Goal: Task Accomplishment & Management: Complete application form

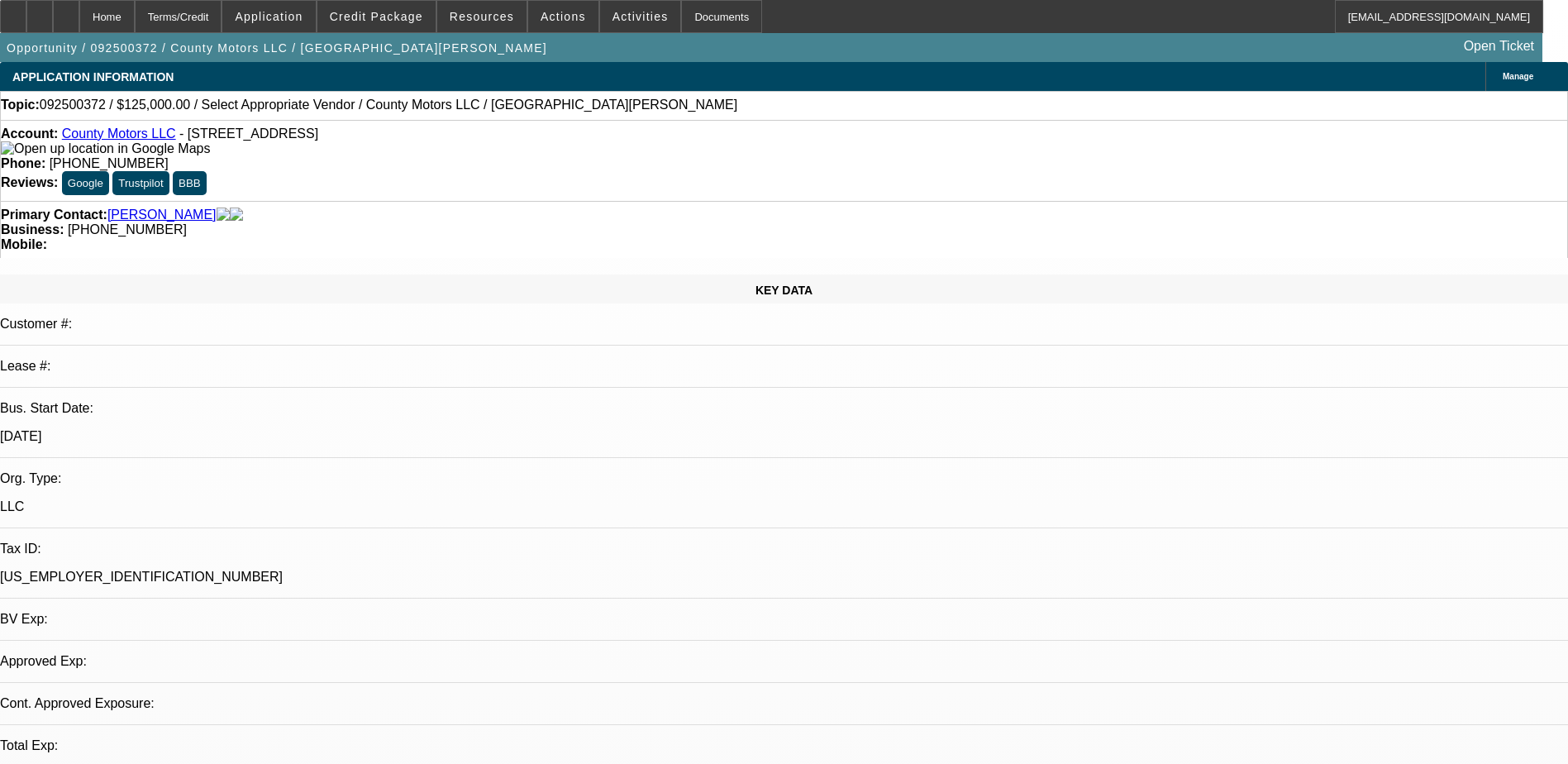
select select "0"
select select "2"
select select "0.1"
select select "4"
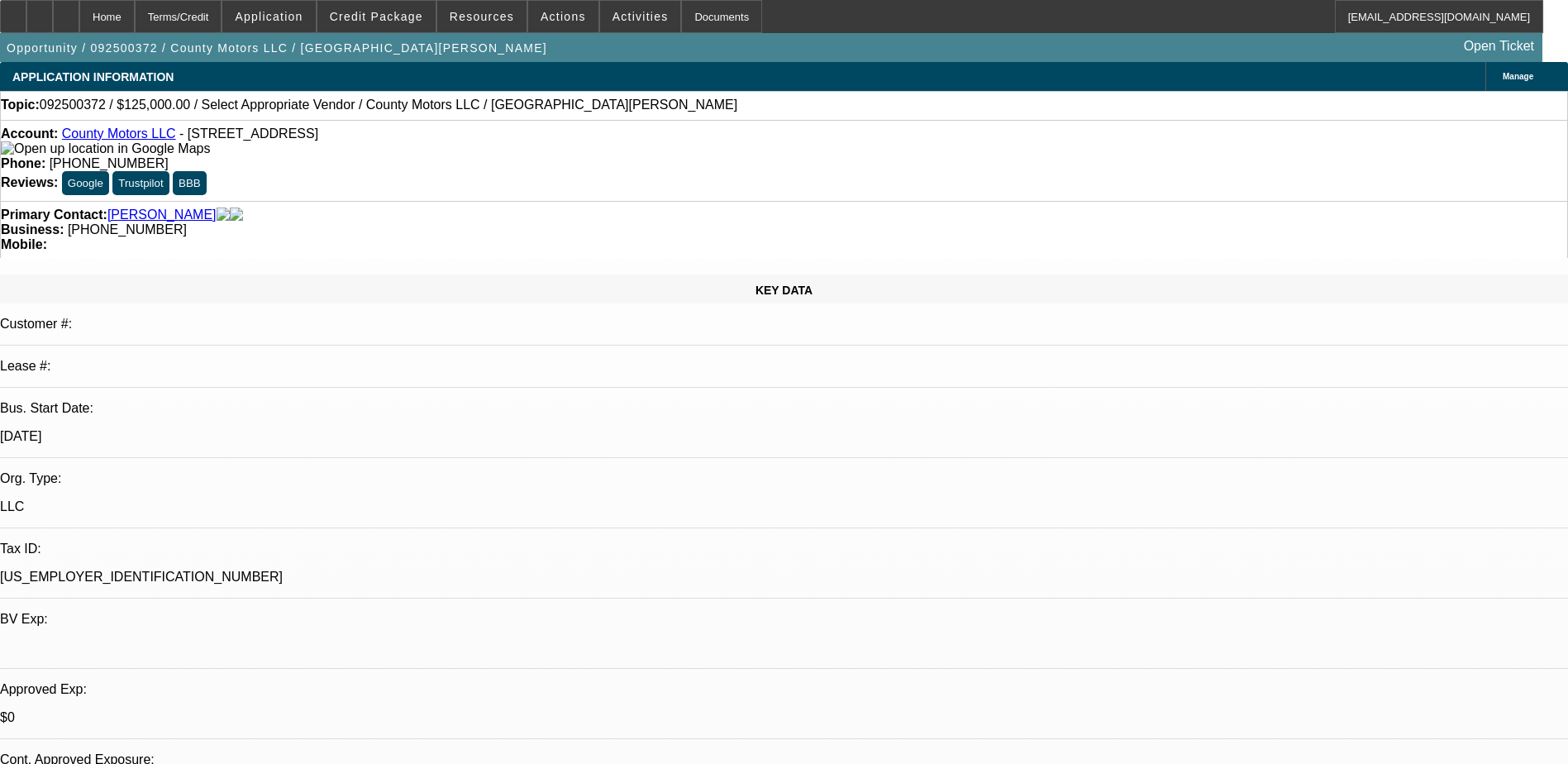
click at [153, 208] on link "[PERSON_NAME]" at bounding box center [162, 215] width 110 height 15
click at [411, 25] on span at bounding box center [376, 17] width 118 height 40
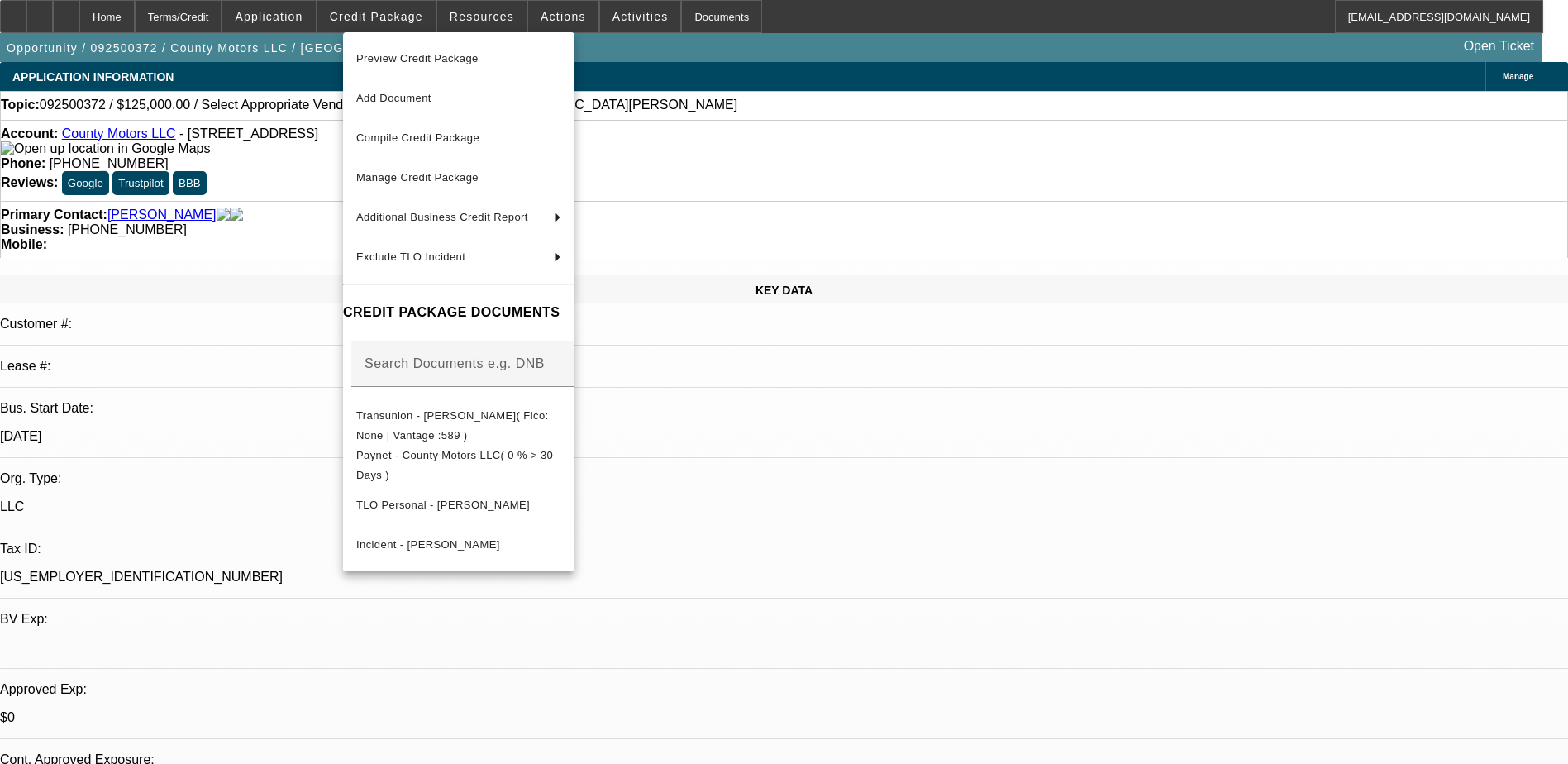
click at [300, 237] on div at bounding box center [784, 382] width 1568 height 764
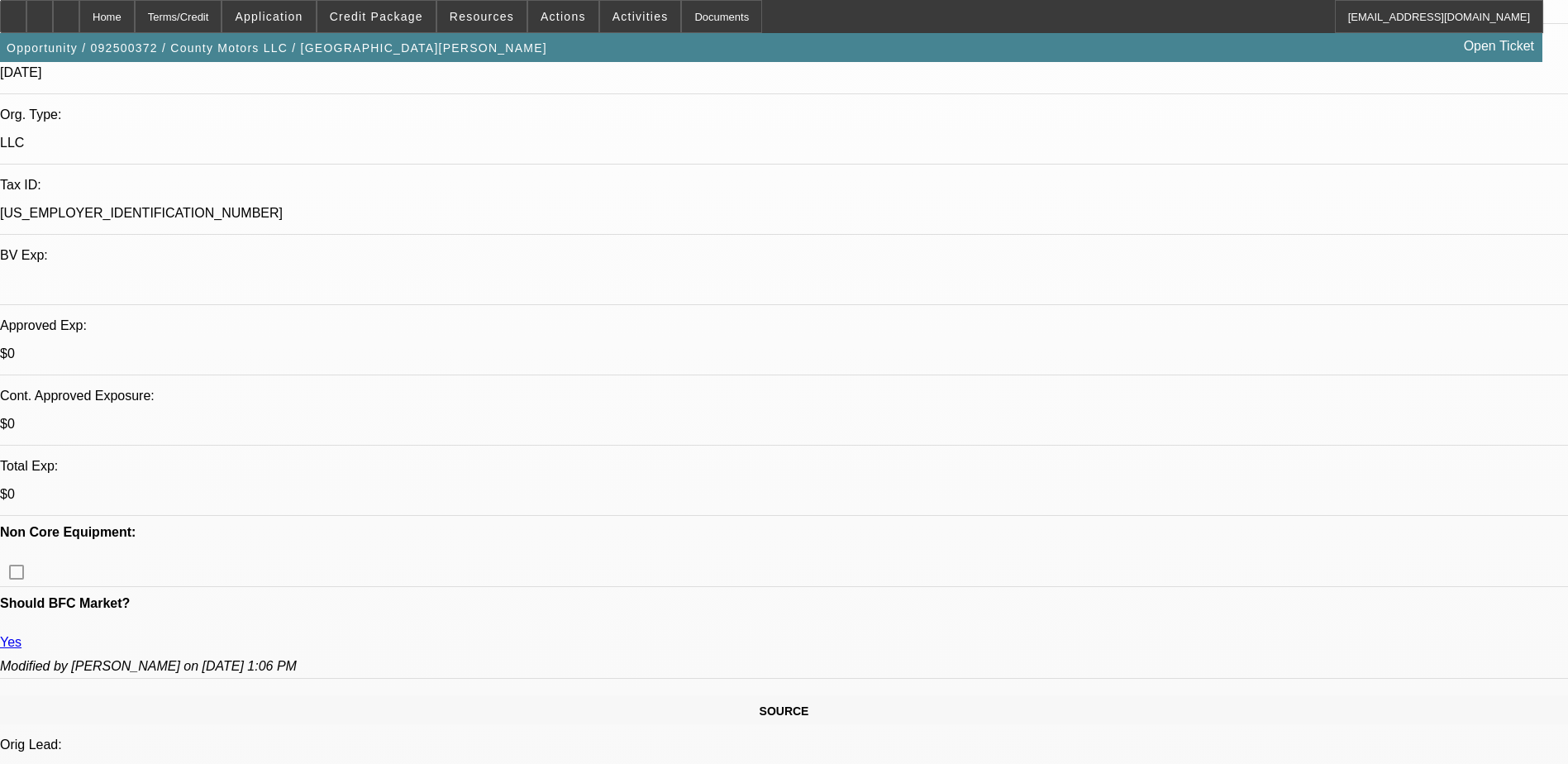
scroll to position [661, 0]
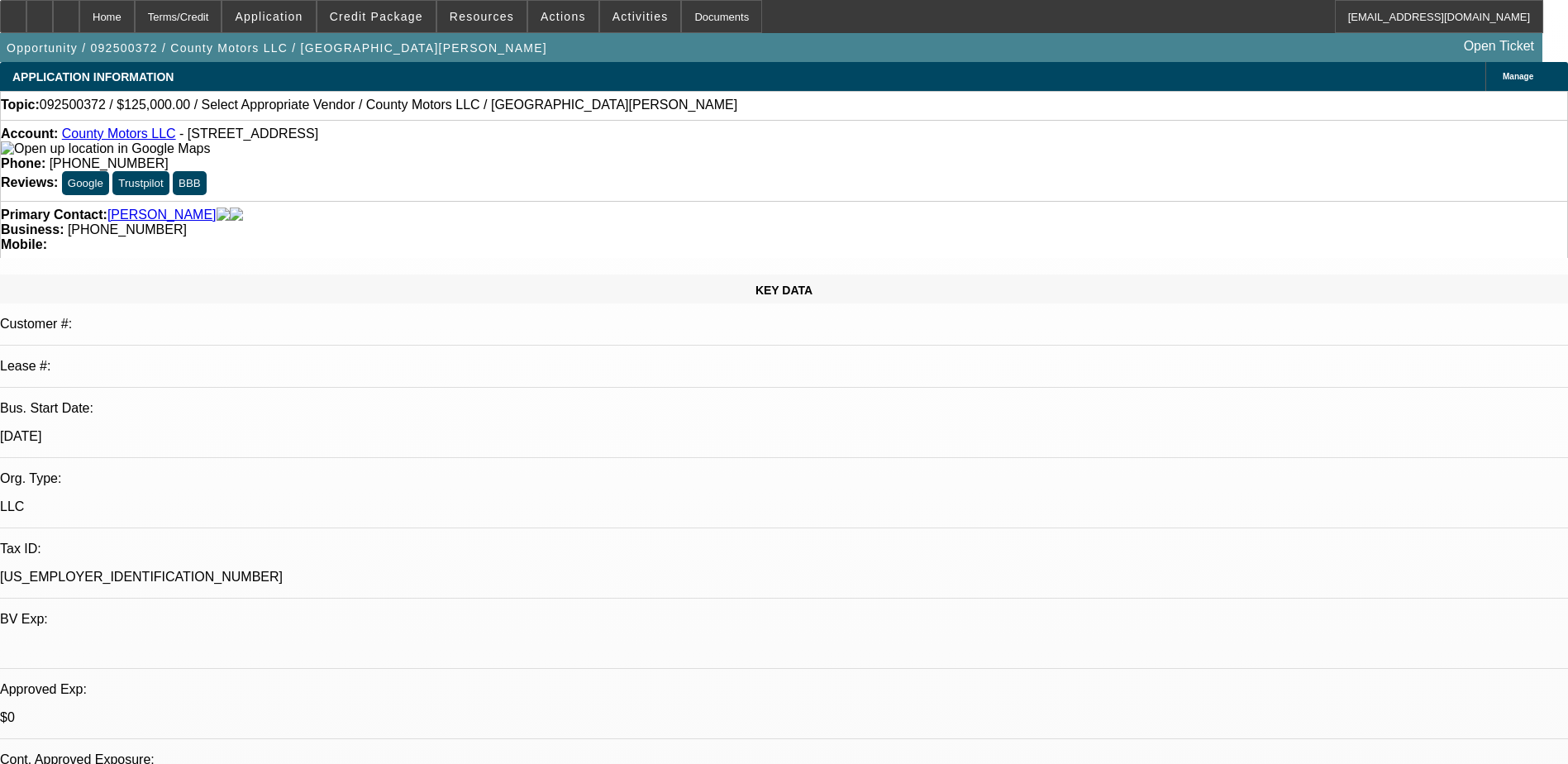
select select "0"
select select "2"
select select "0.1"
select select "4"
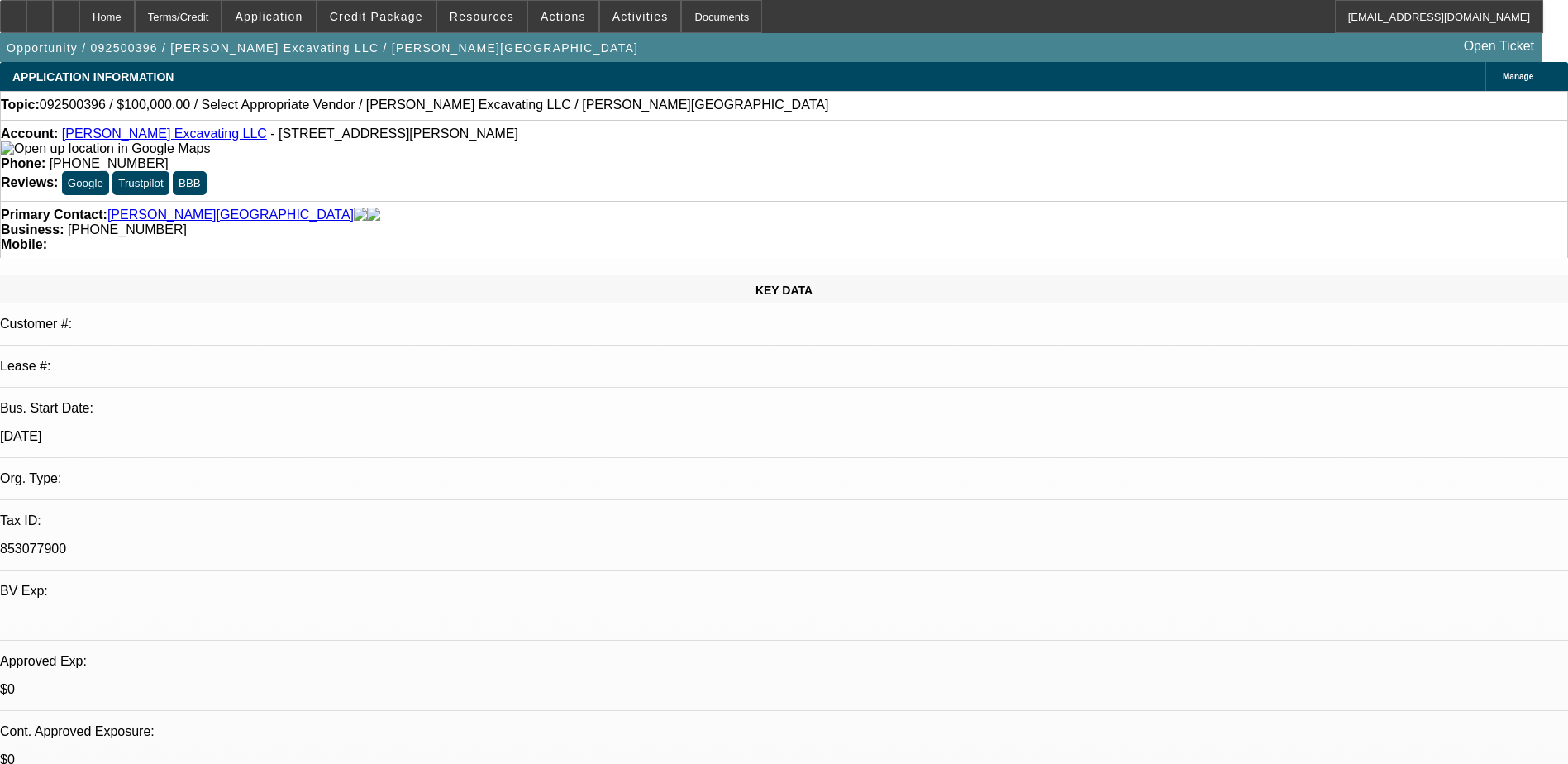
select select "0"
select select "2"
select select "0.1"
select select "4"
